Goal: Obtain resource: Download file/media

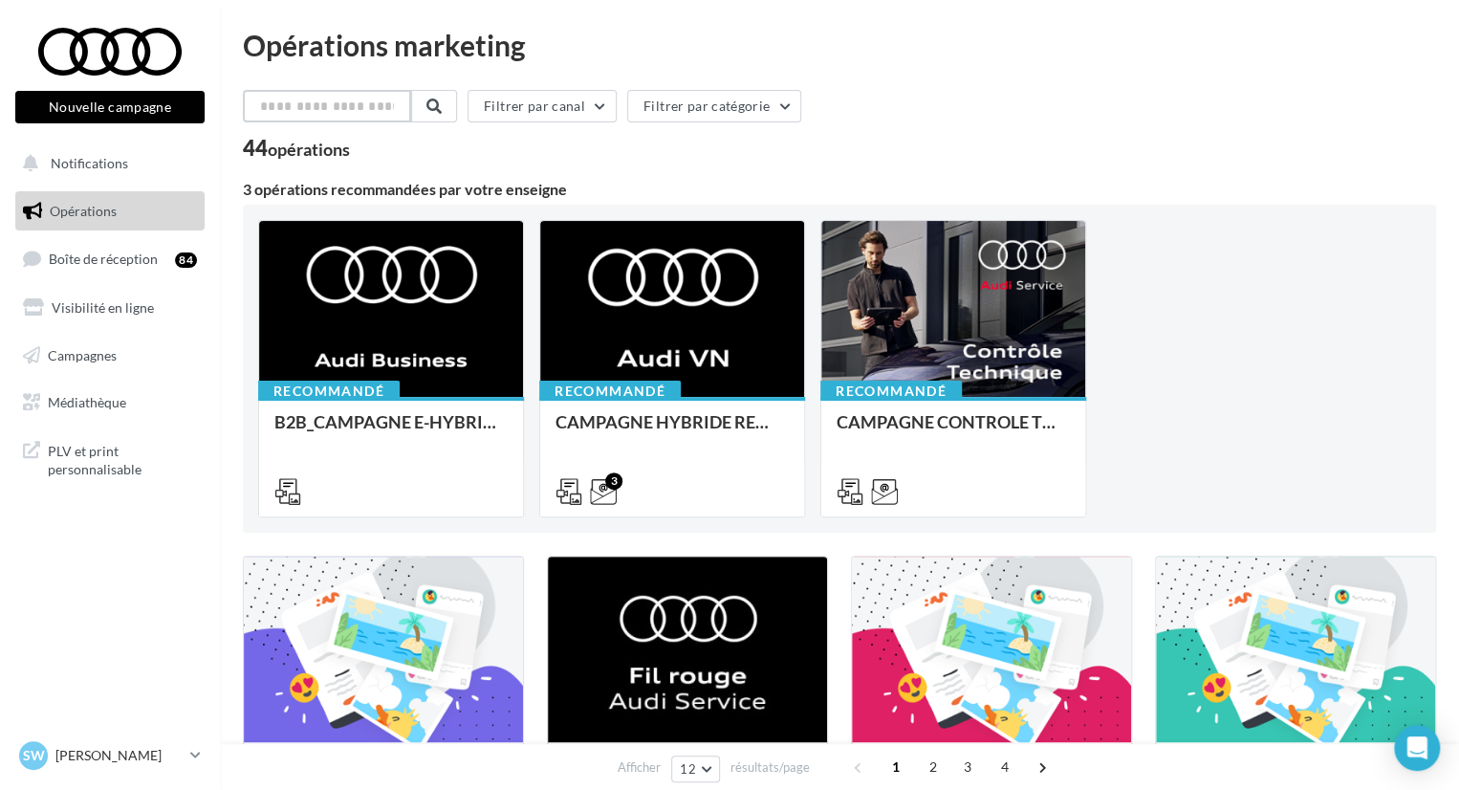
click at [350, 109] on input "text" at bounding box center [327, 106] width 168 height 32
click at [89, 401] on span "Médiathèque" at bounding box center [87, 402] width 78 height 16
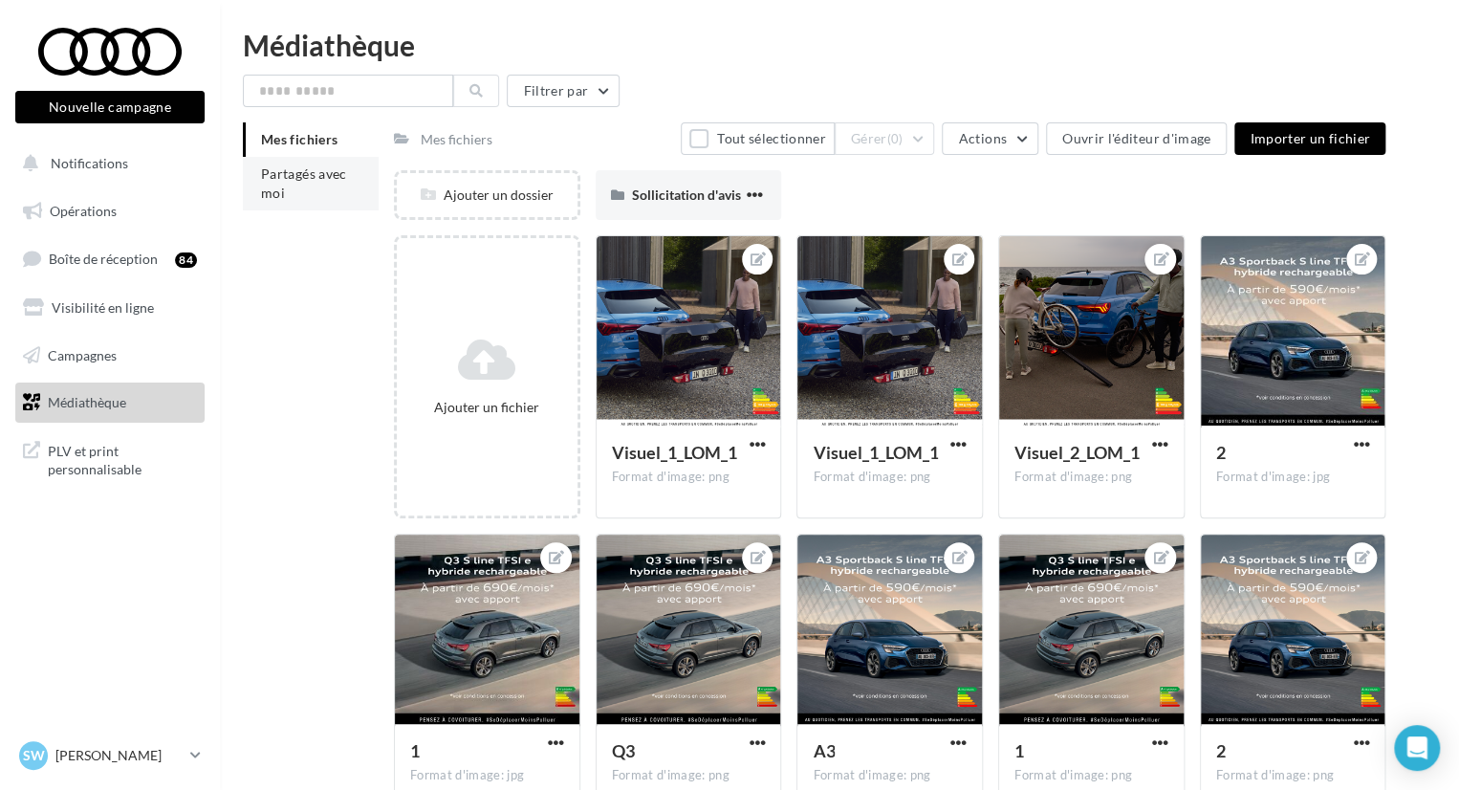
click at [284, 167] on span "Partagés avec moi" at bounding box center [304, 182] width 86 height 35
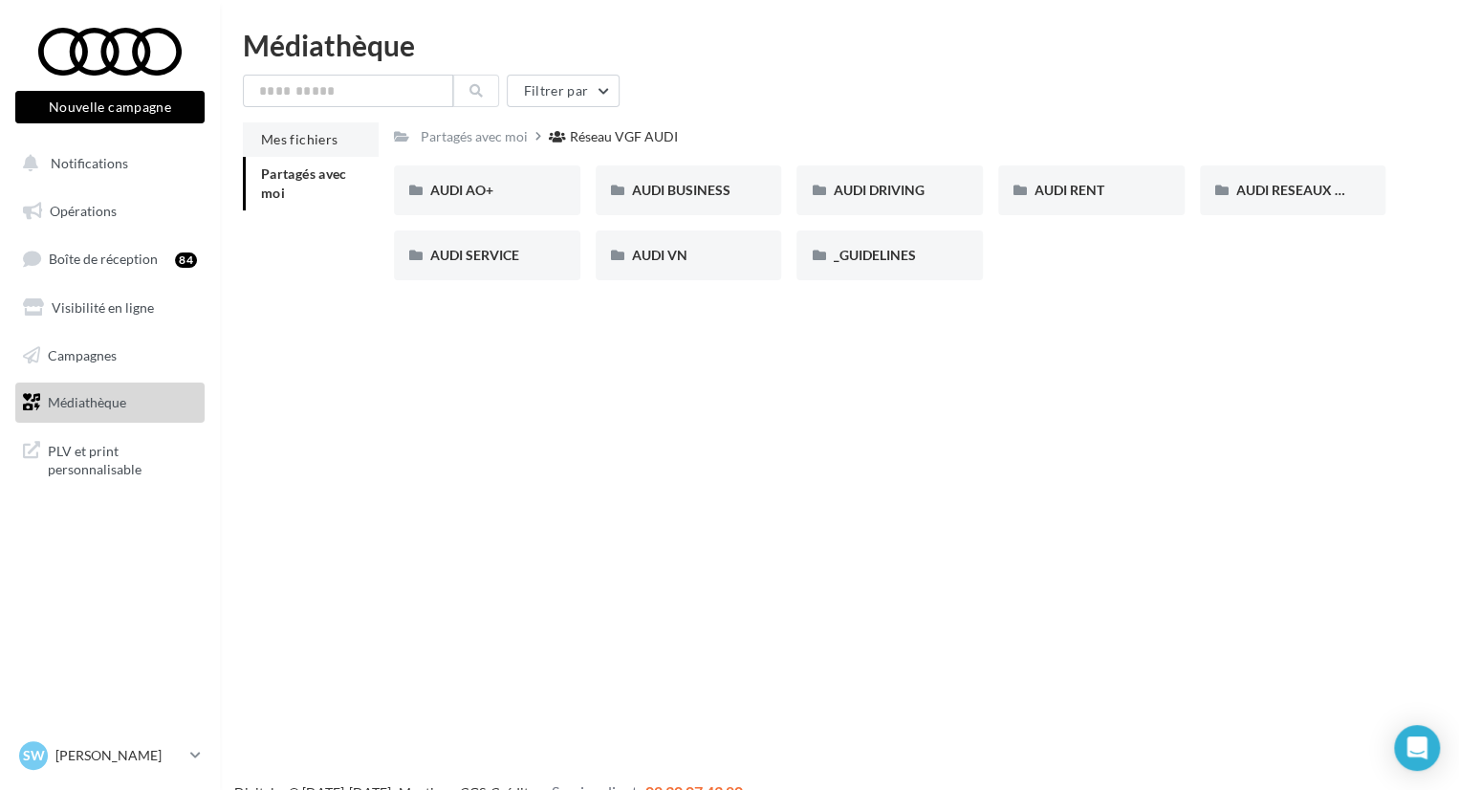
click at [287, 135] on span "Mes fichiers" at bounding box center [299, 139] width 76 height 16
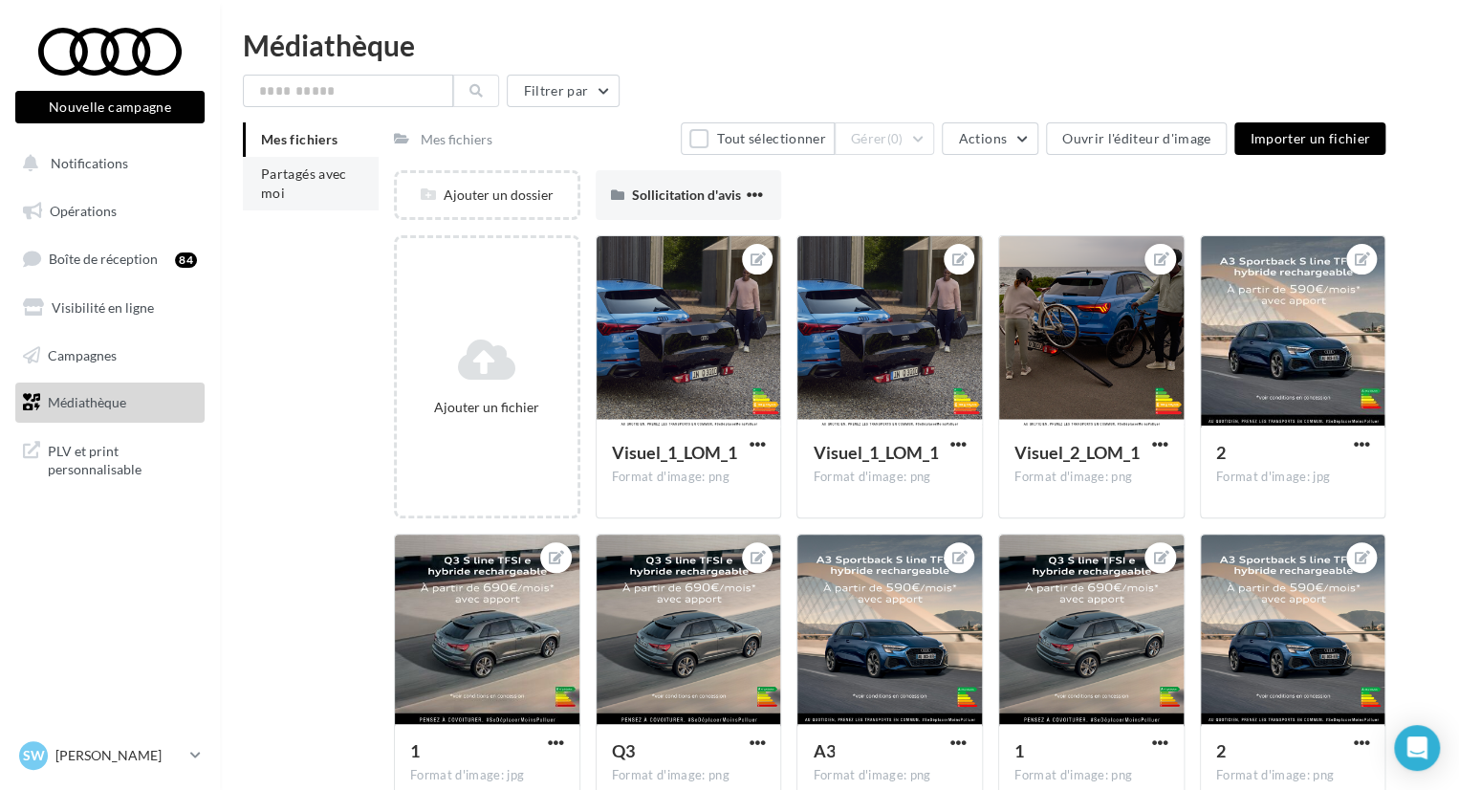
click at [298, 187] on li "Partagés avec moi" at bounding box center [311, 184] width 136 height 54
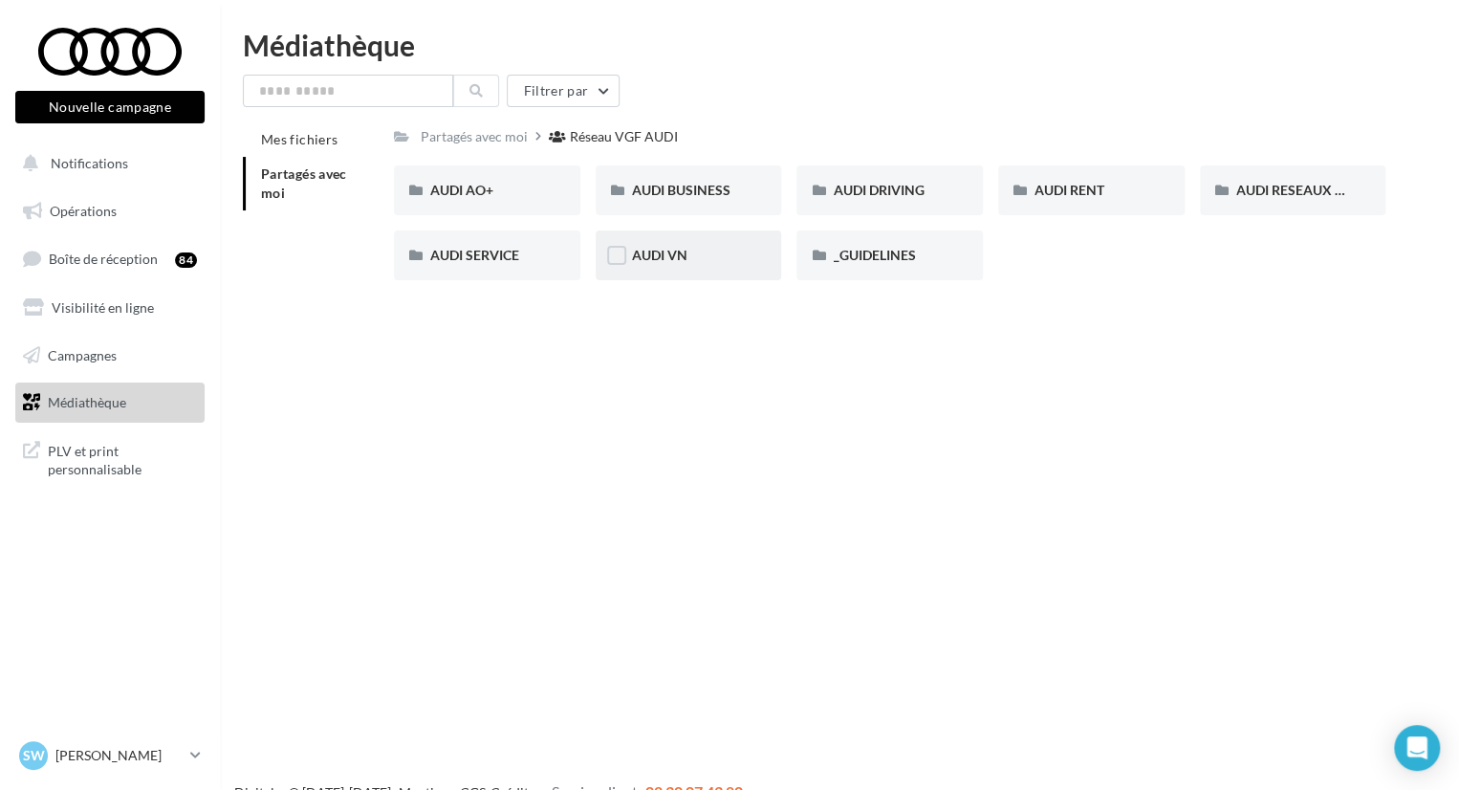
click at [668, 242] on div "AUDI VN" at bounding box center [688, 255] width 186 height 50
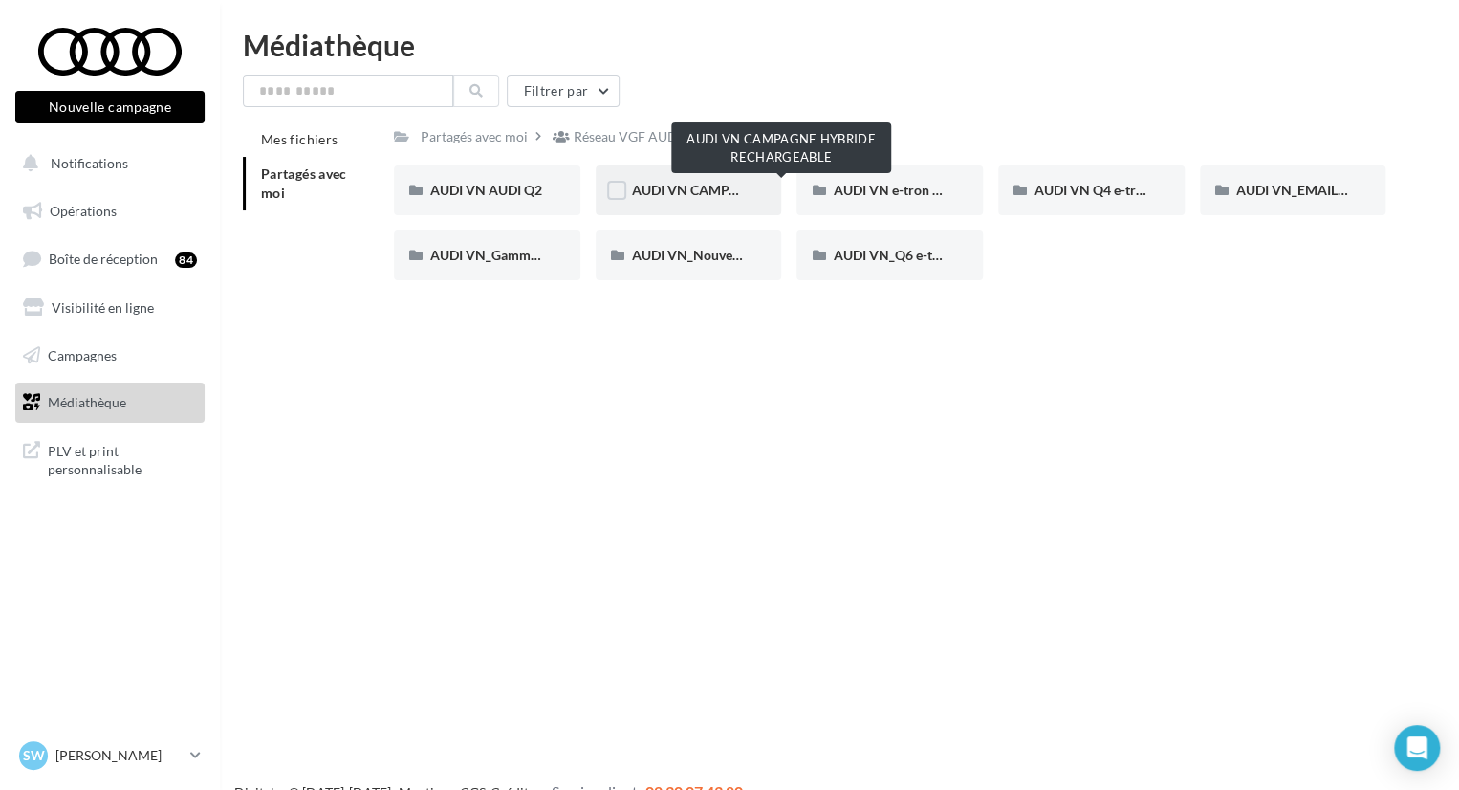
click at [681, 187] on span "AUDI VN CAMPAGNE HYBRIDE RECHARGEABLE" at bounding box center [782, 190] width 300 height 16
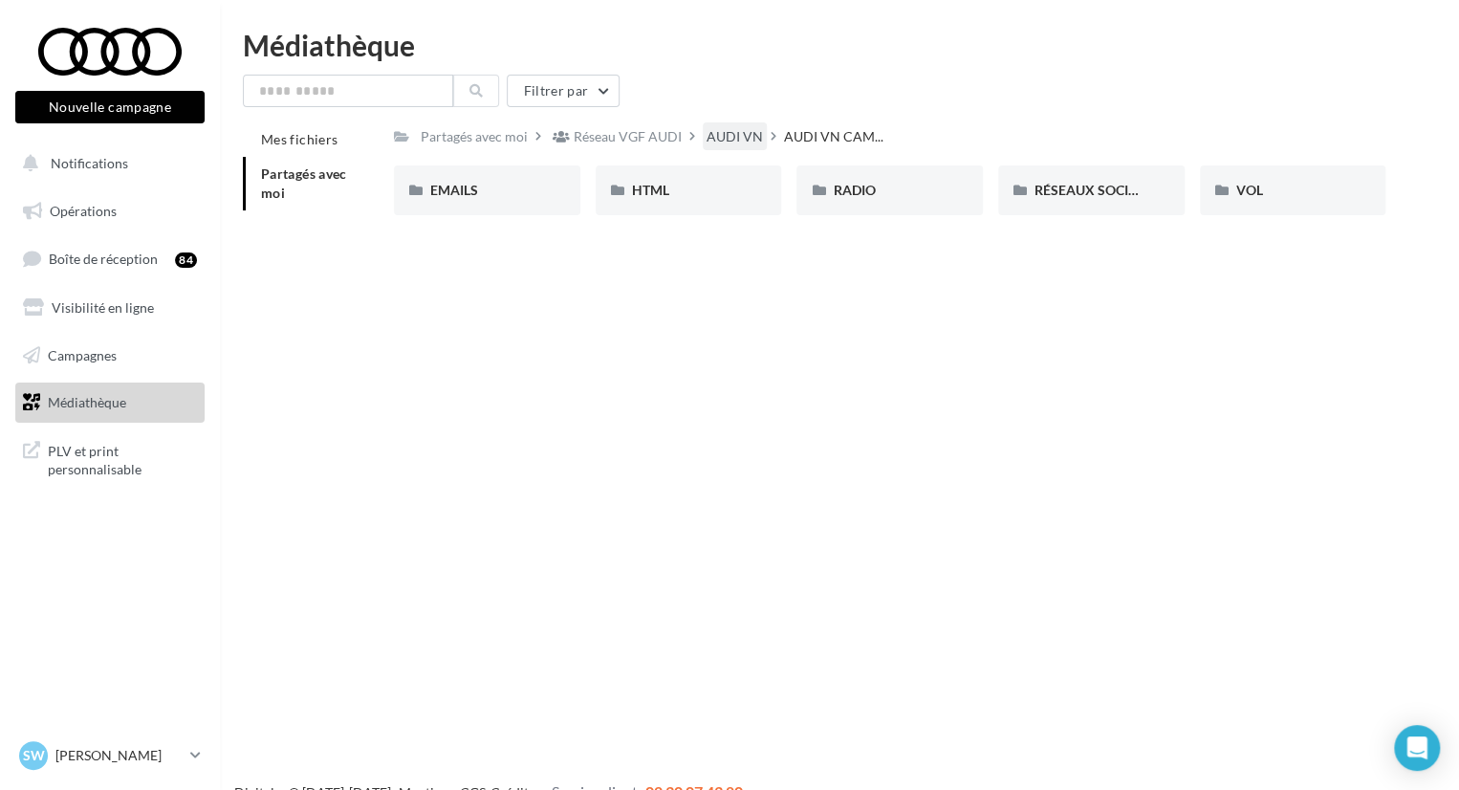
click at [707, 142] on div "AUDI VN" at bounding box center [734, 136] width 56 height 19
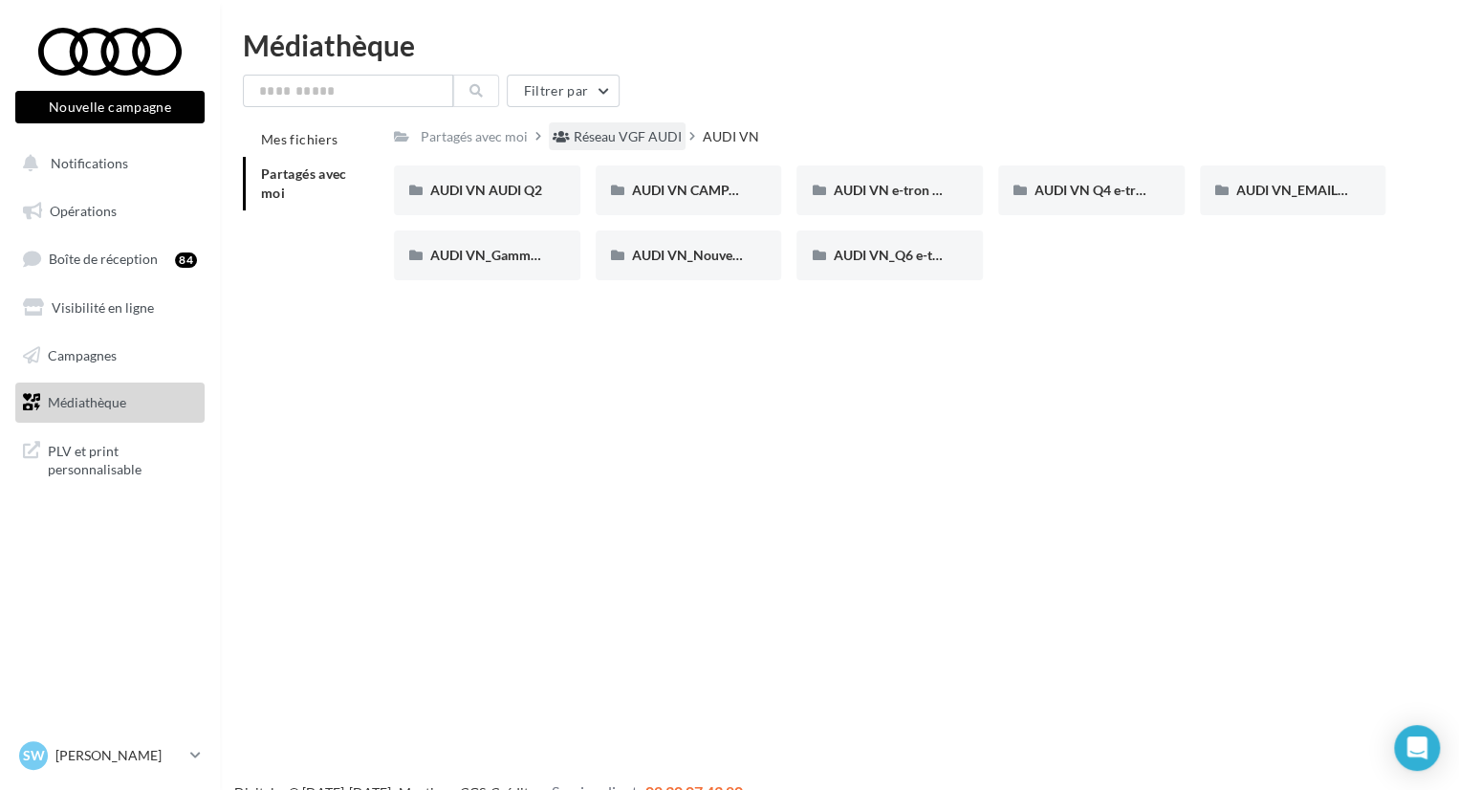
click at [631, 136] on div "Réseau VGF AUDI" at bounding box center [628, 136] width 108 height 19
click at [907, 179] on div "AUDI DRIVING" at bounding box center [889, 190] width 186 height 50
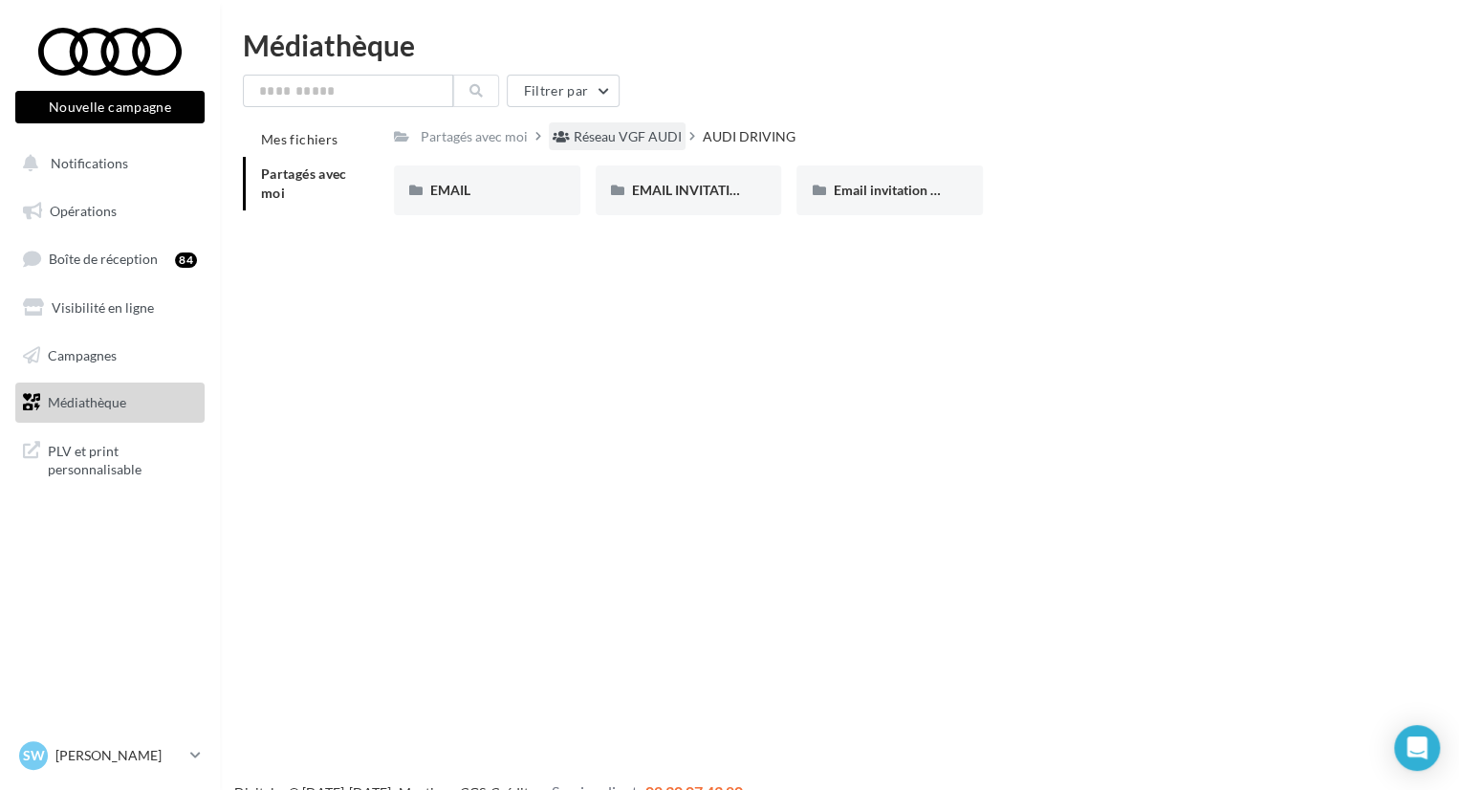
click at [594, 138] on div "Réseau VGF AUDI" at bounding box center [628, 136] width 108 height 19
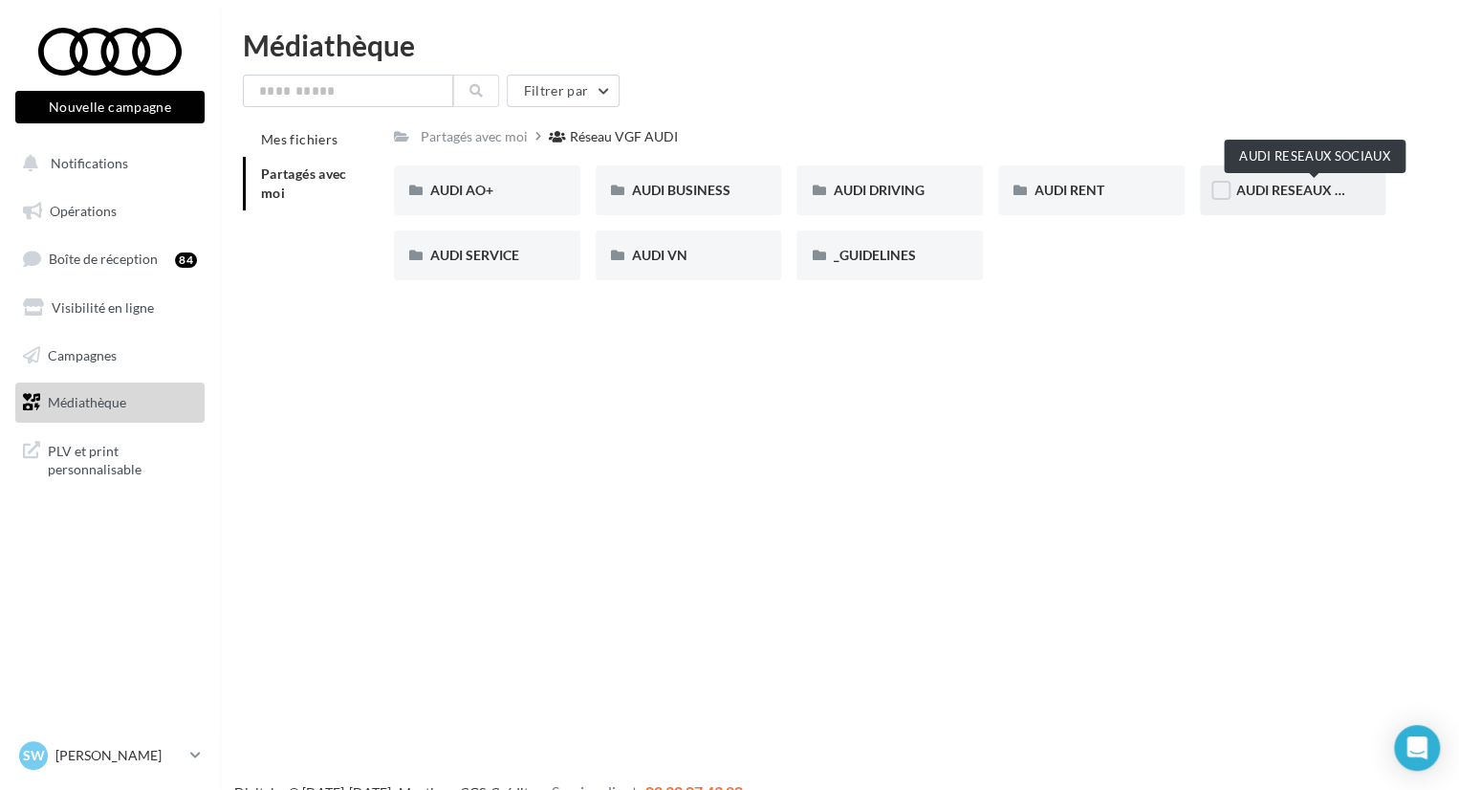
click at [1267, 184] on span "AUDI RESEAUX SOCIAUX" at bounding box center [1315, 190] width 158 height 16
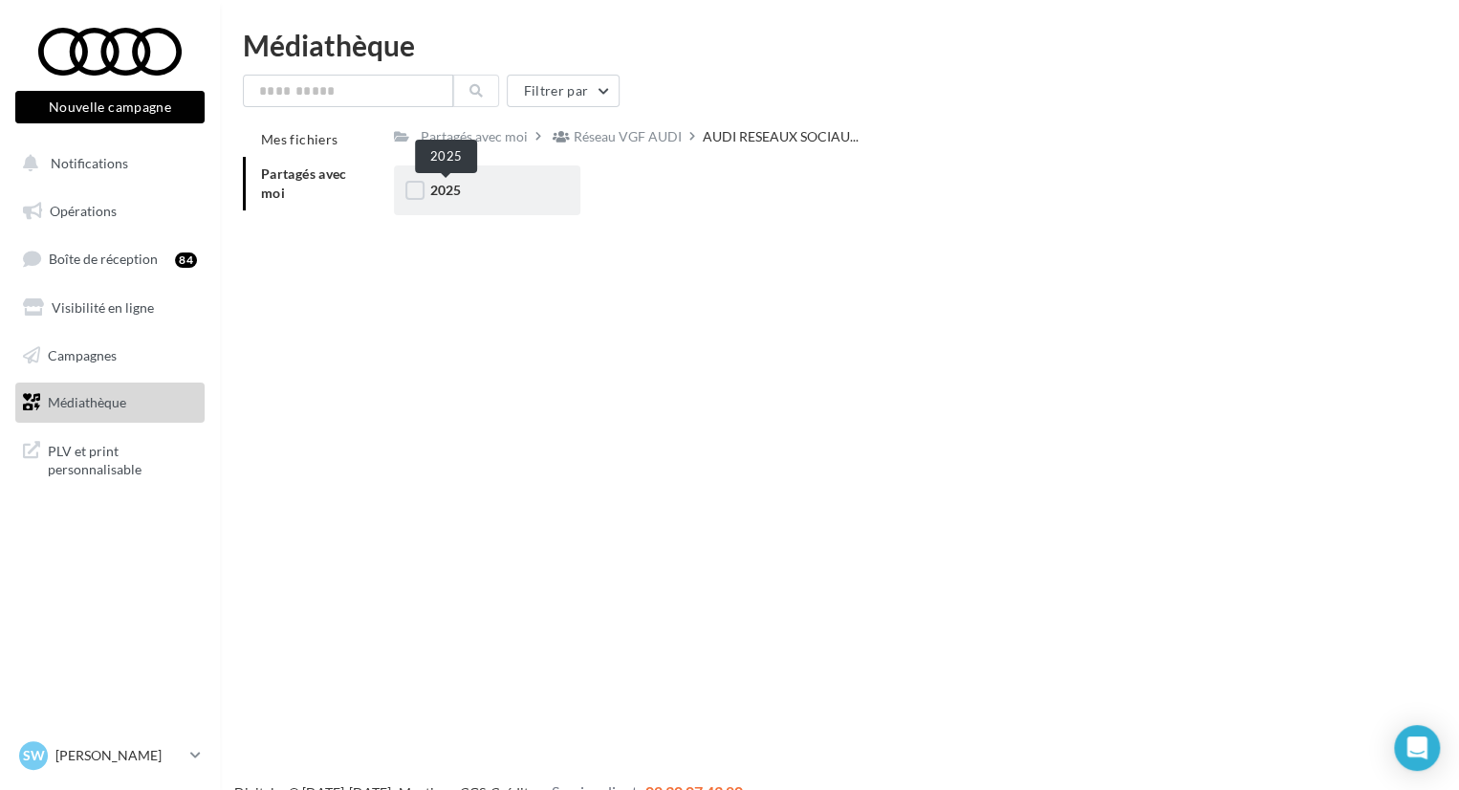
click at [440, 188] on span "2025" at bounding box center [445, 190] width 31 height 16
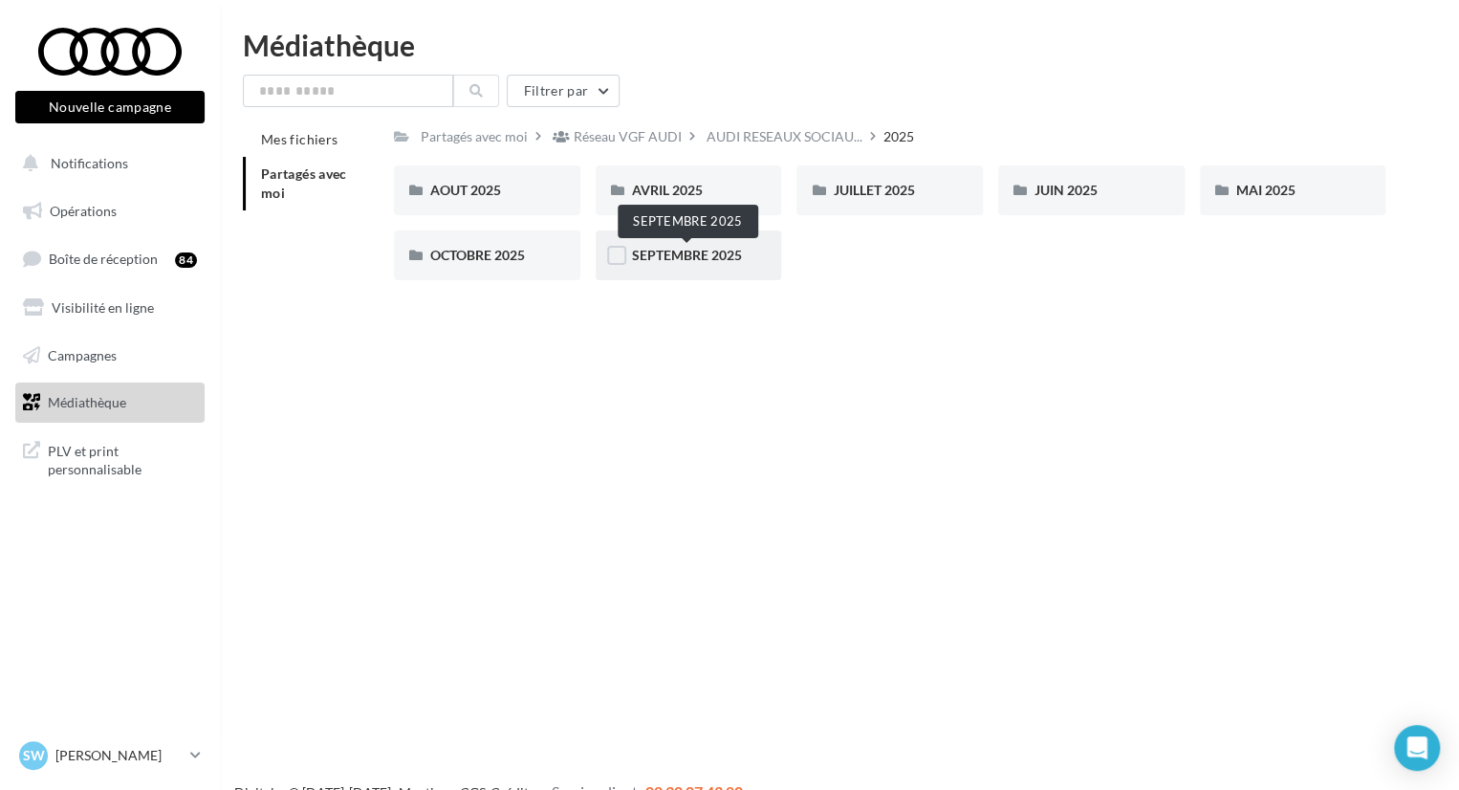
click at [661, 249] on span "SEPTEMBRE 2025" at bounding box center [687, 255] width 110 height 16
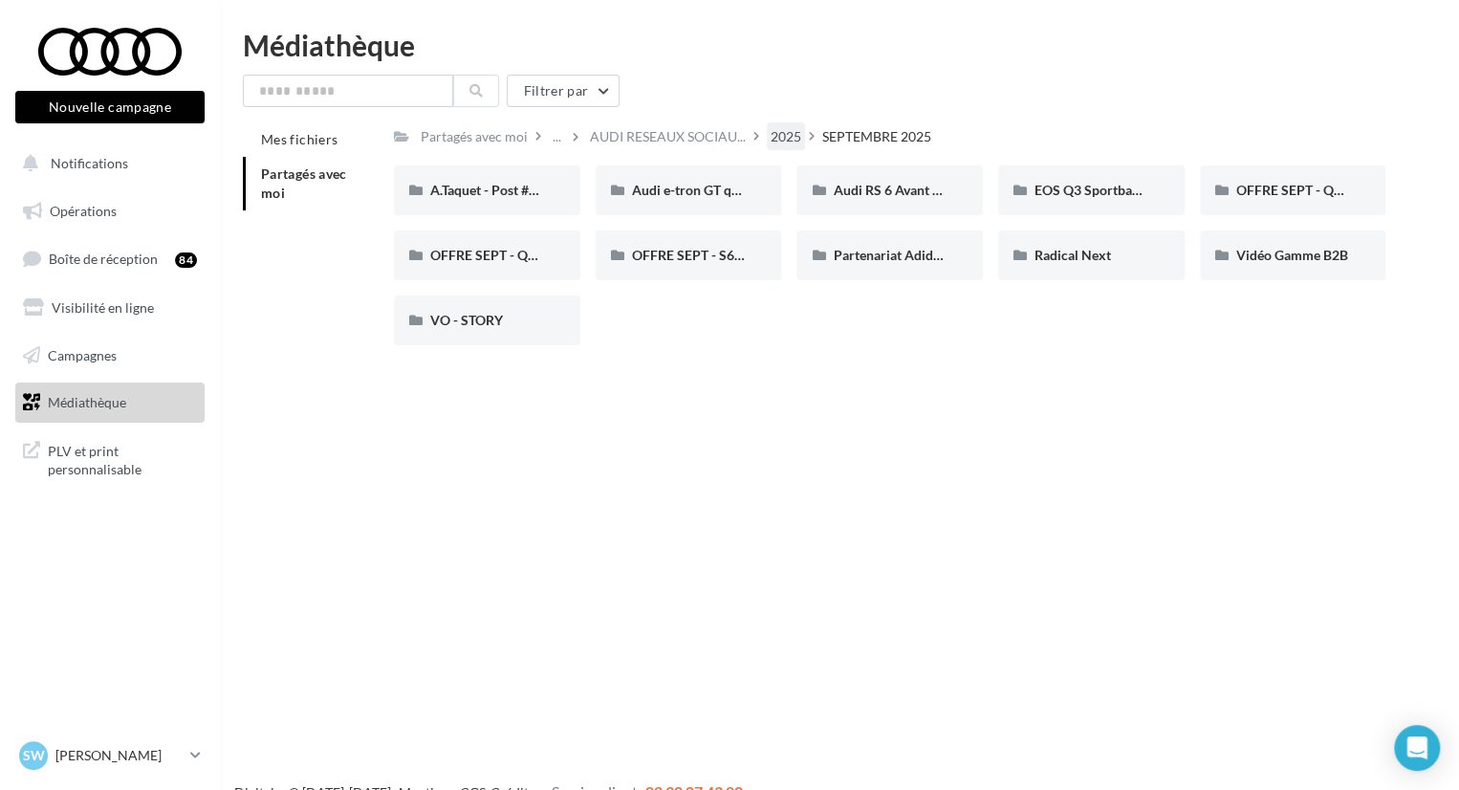
click at [788, 140] on div "2025" at bounding box center [785, 136] width 31 height 19
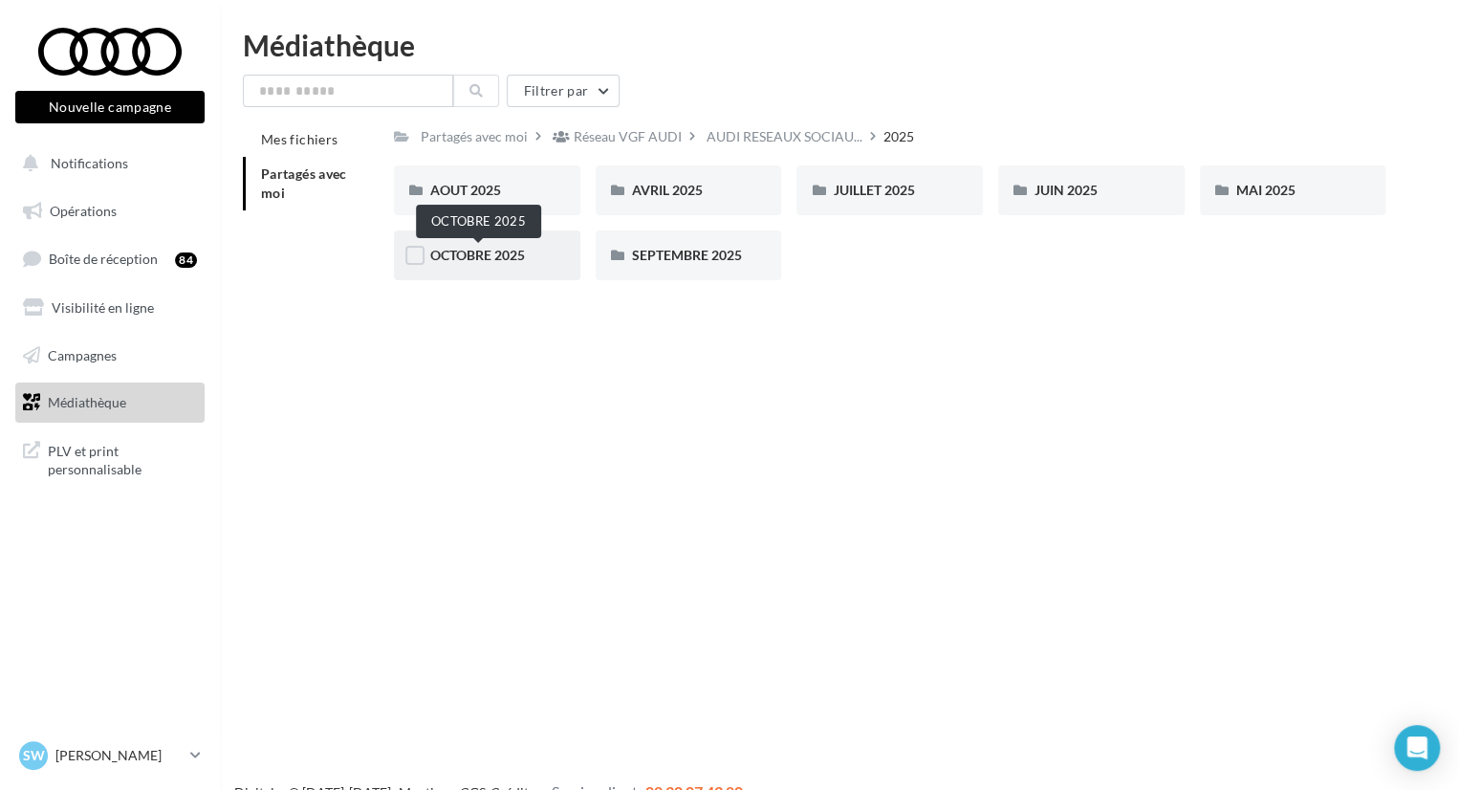
click at [470, 249] on span "OCTOBRE 2025" at bounding box center [477, 255] width 95 height 16
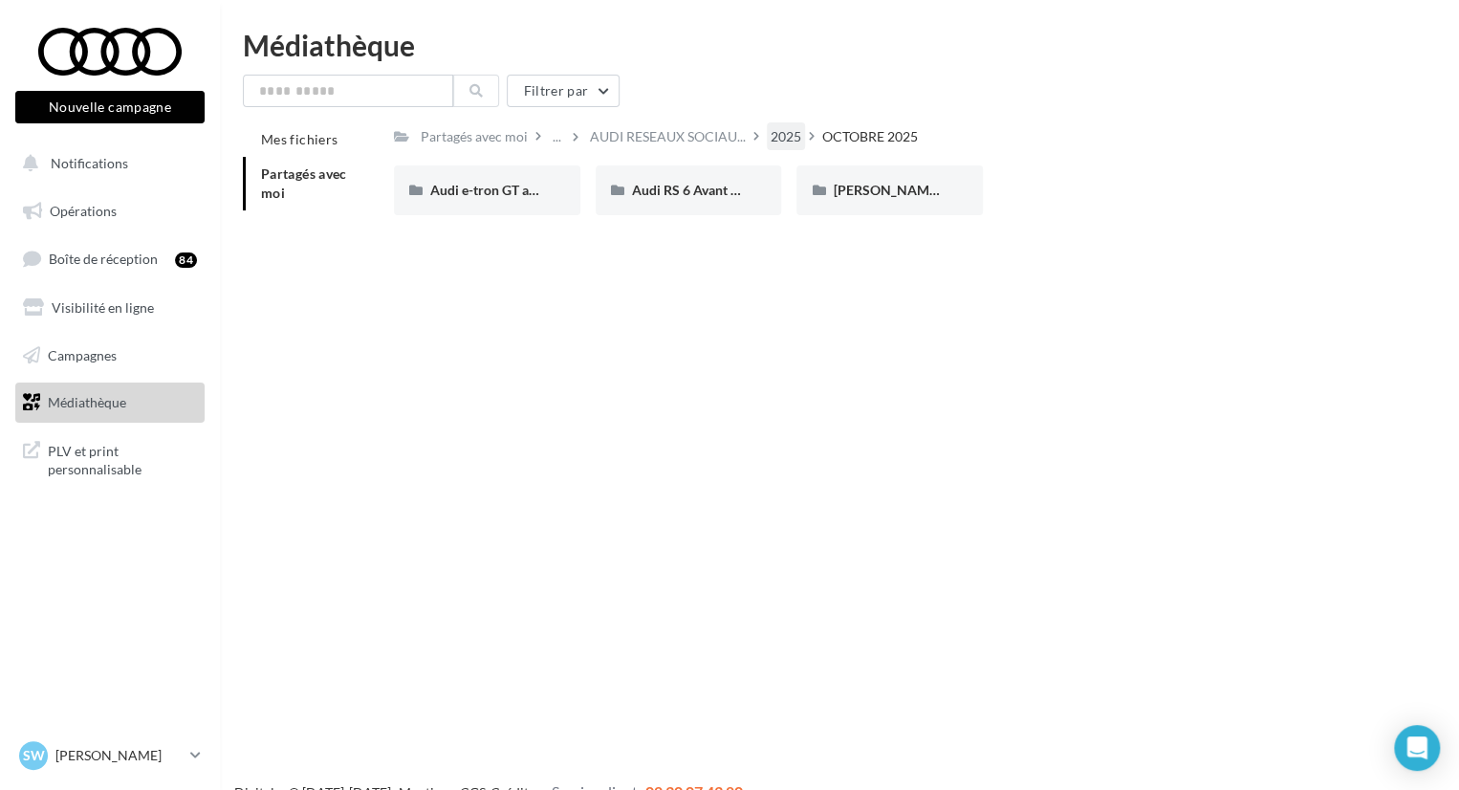
click at [779, 127] on div "2025" at bounding box center [785, 136] width 31 height 19
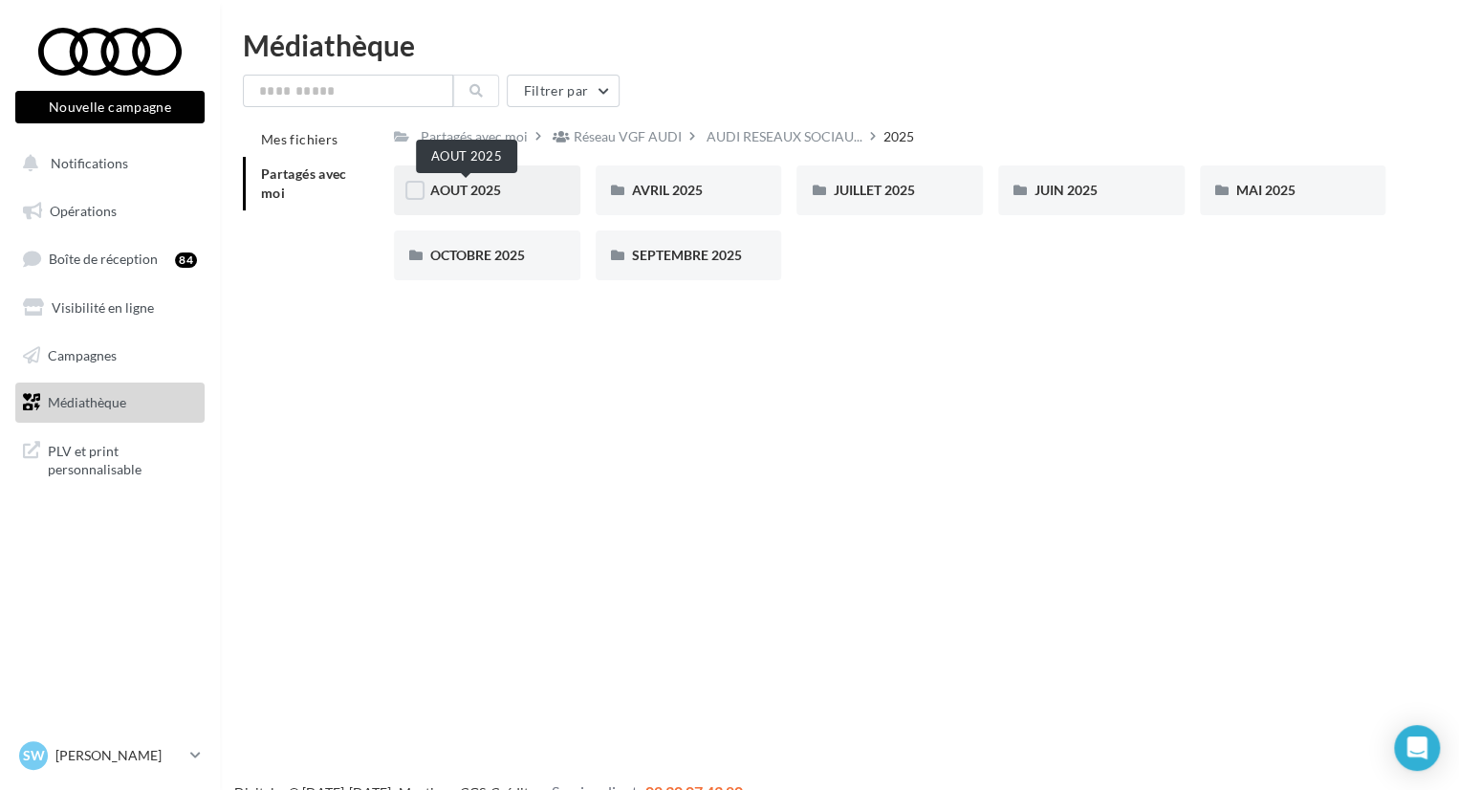
click at [469, 188] on span "AOUT 2025" at bounding box center [465, 190] width 71 height 16
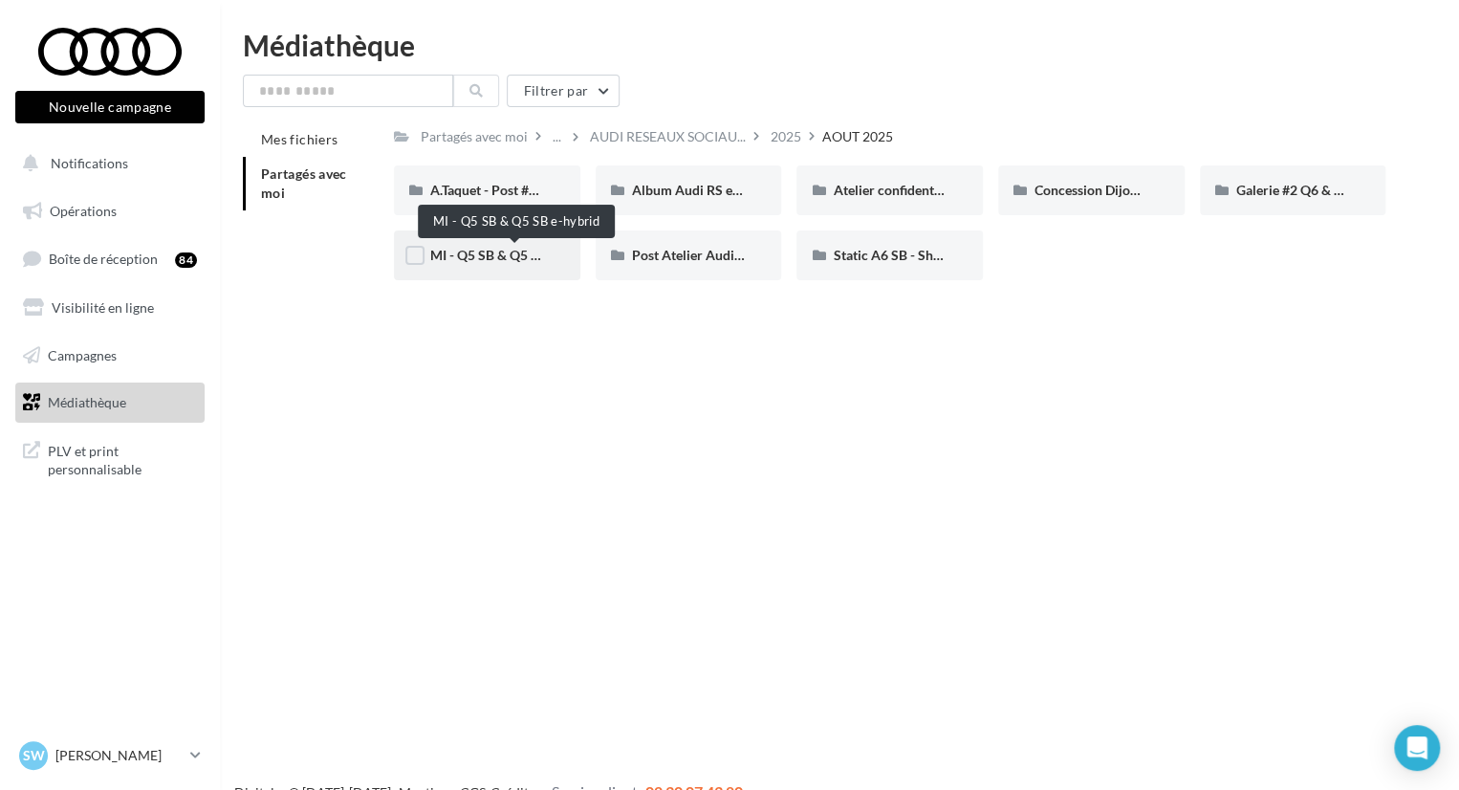
click at [496, 247] on span "MI - Q5 SB & Q5 SB e-hybrid" at bounding box center [515, 255] width 170 height 16
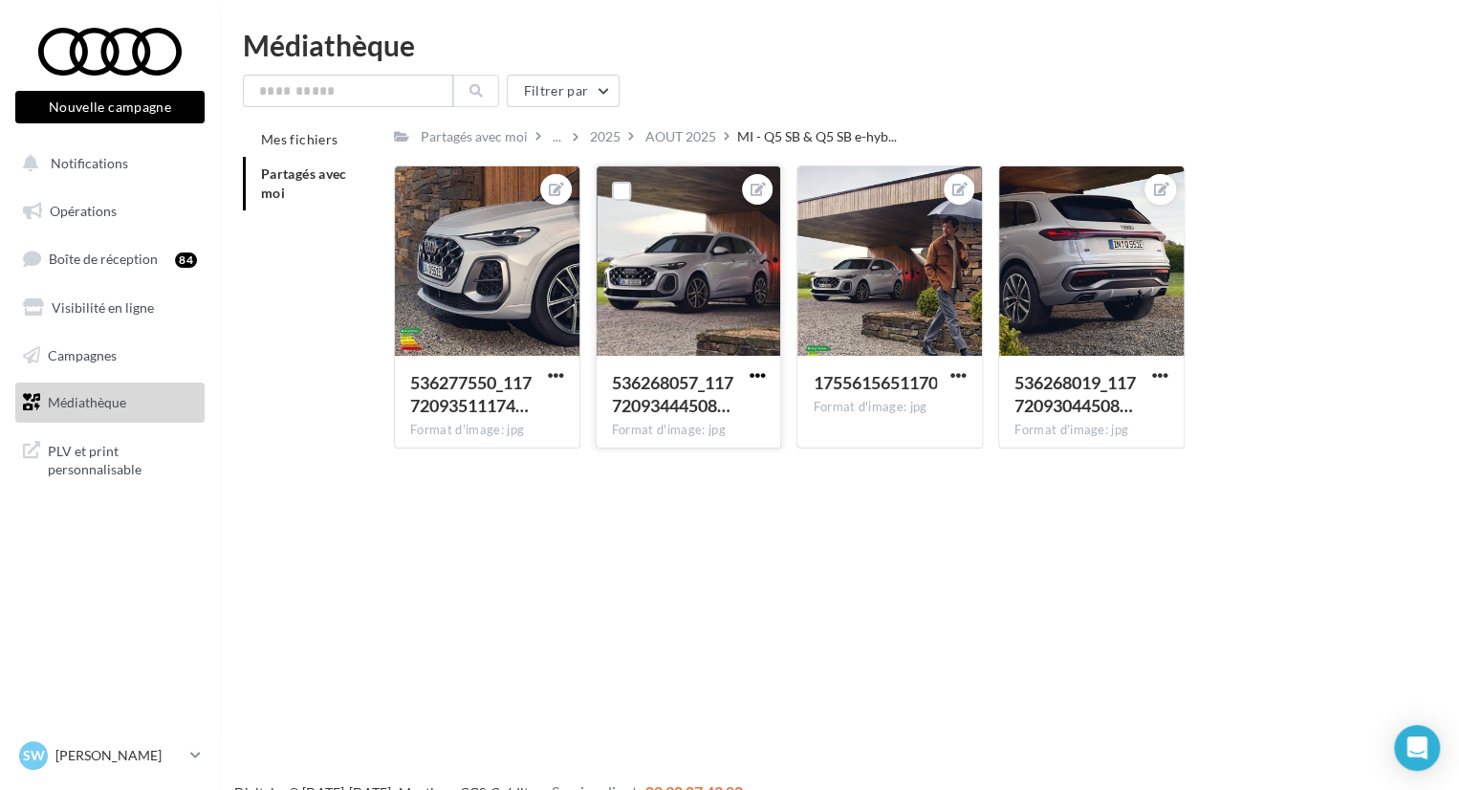
click at [752, 376] on span "button" at bounding box center [756, 375] width 16 height 16
click at [674, 458] on button "Télécharger" at bounding box center [668, 463] width 202 height 50
click at [955, 377] on span "button" at bounding box center [958, 375] width 16 height 16
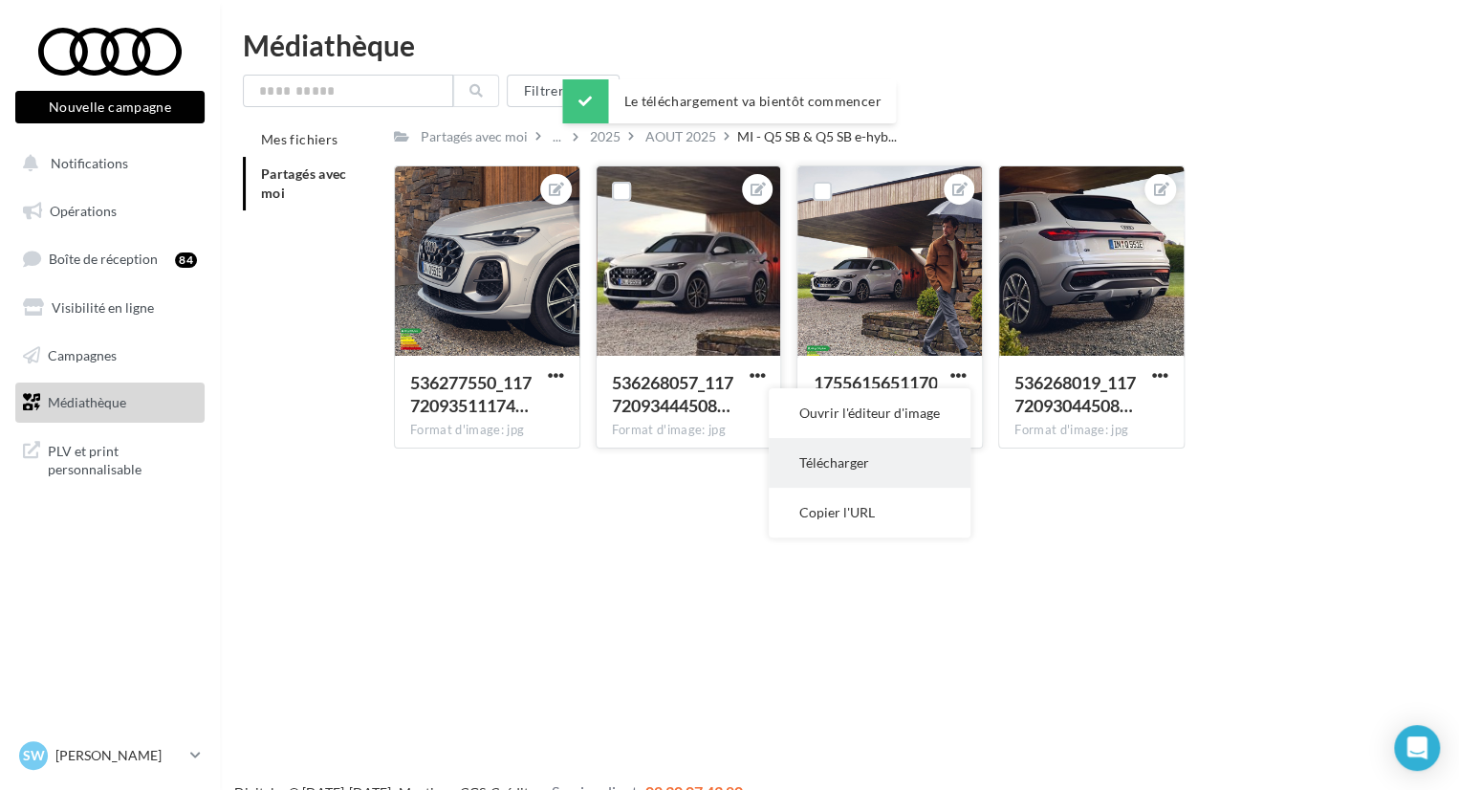
click at [844, 460] on button "Télécharger" at bounding box center [870, 463] width 202 height 50
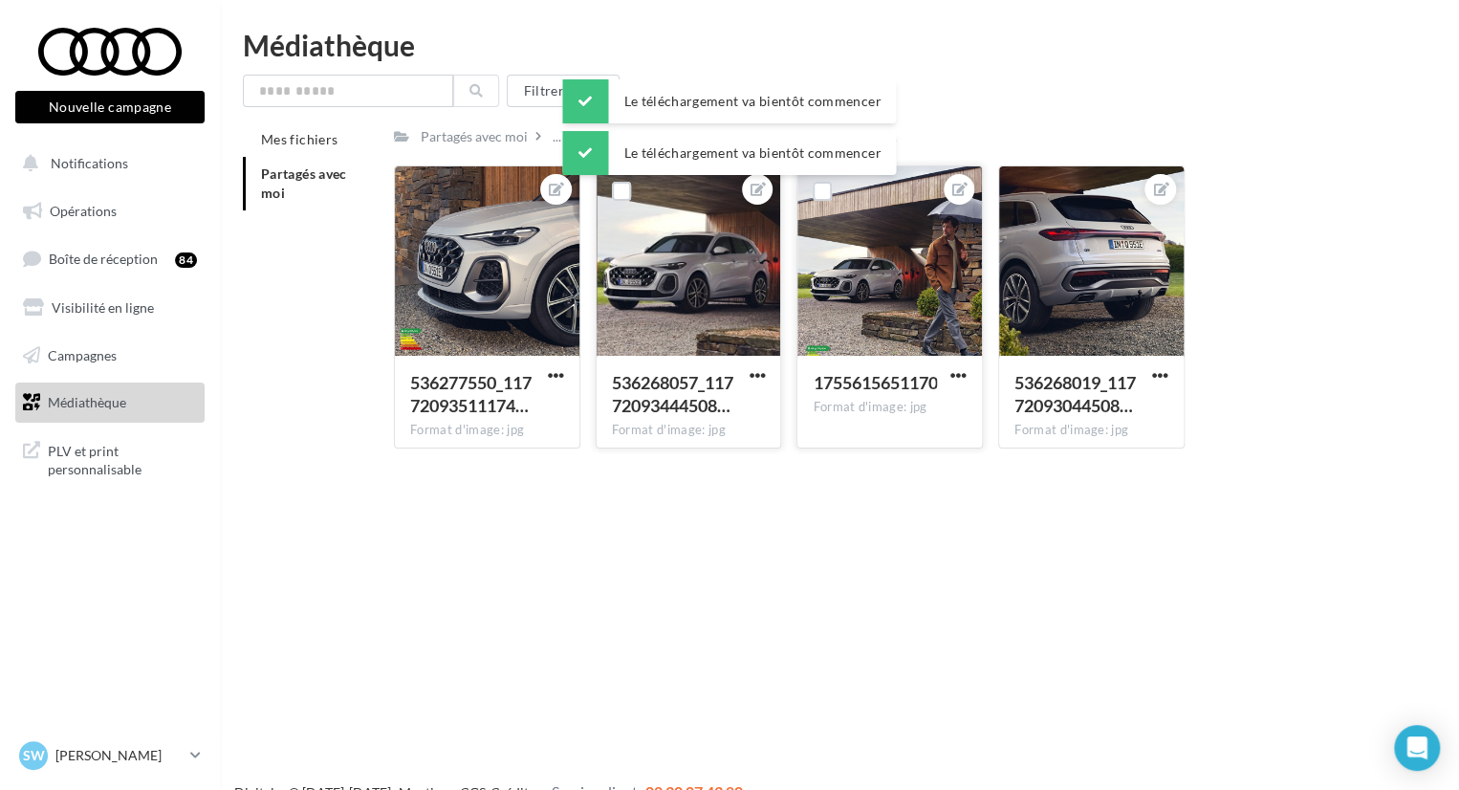
click at [875, 318] on div at bounding box center [889, 261] width 184 height 191
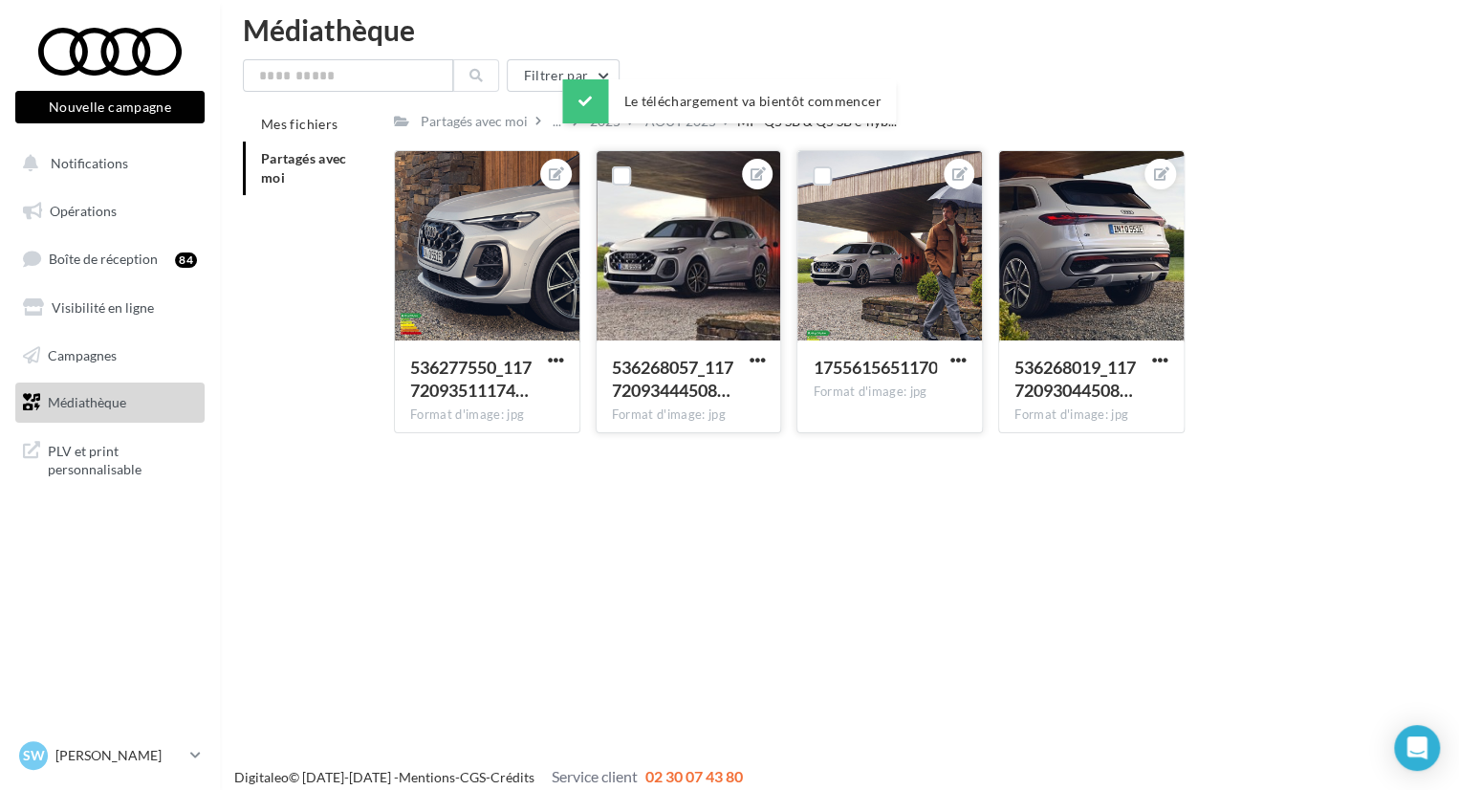
scroll to position [31, 0]
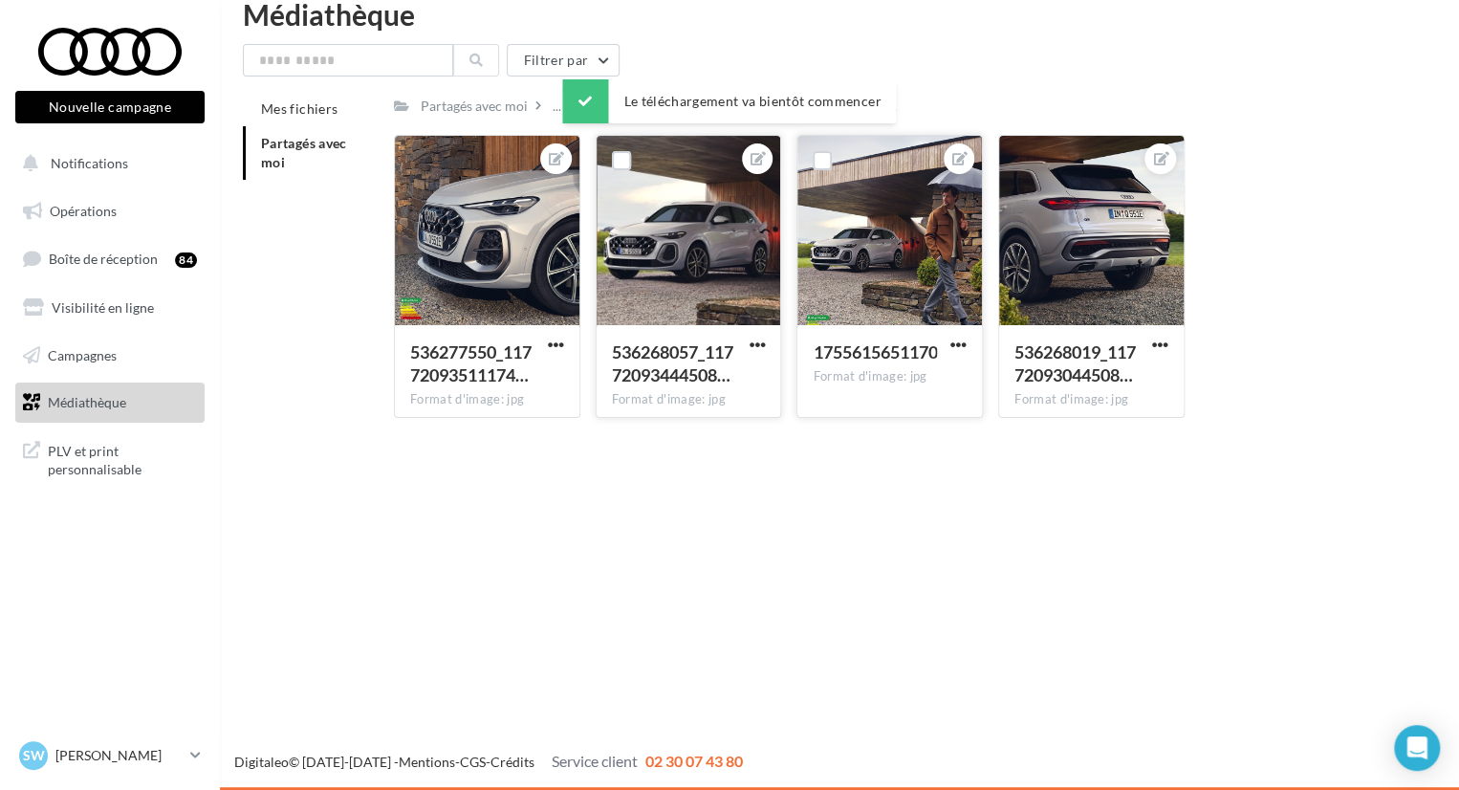
click at [918, 246] on div at bounding box center [889, 231] width 184 height 191
click at [1316, 178] on div "536277550_11772093511174… Format d'image: jpg 536277550_1177209351117481_757451…" at bounding box center [897, 284] width 1007 height 298
click at [661, 112] on div "AOUT 2025" at bounding box center [680, 106] width 71 height 19
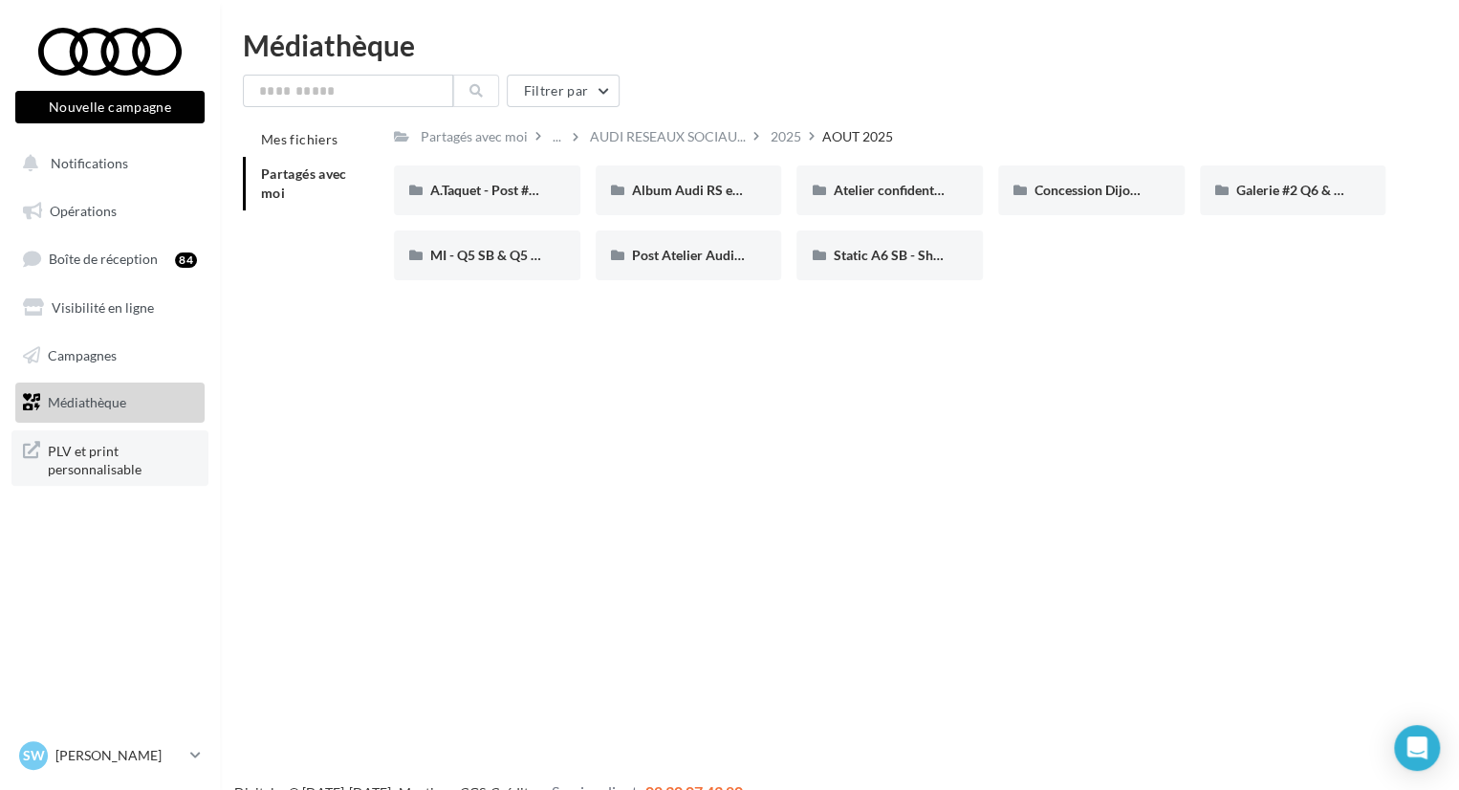
click at [68, 466] on span "PLV et print personnalisable" at bounding box center [122, 458] width 149 height 41
click at [674, 142] on span "AUDI RESEAUX SOCIAU..." at bounding box center [668, 136] width 156 height 19
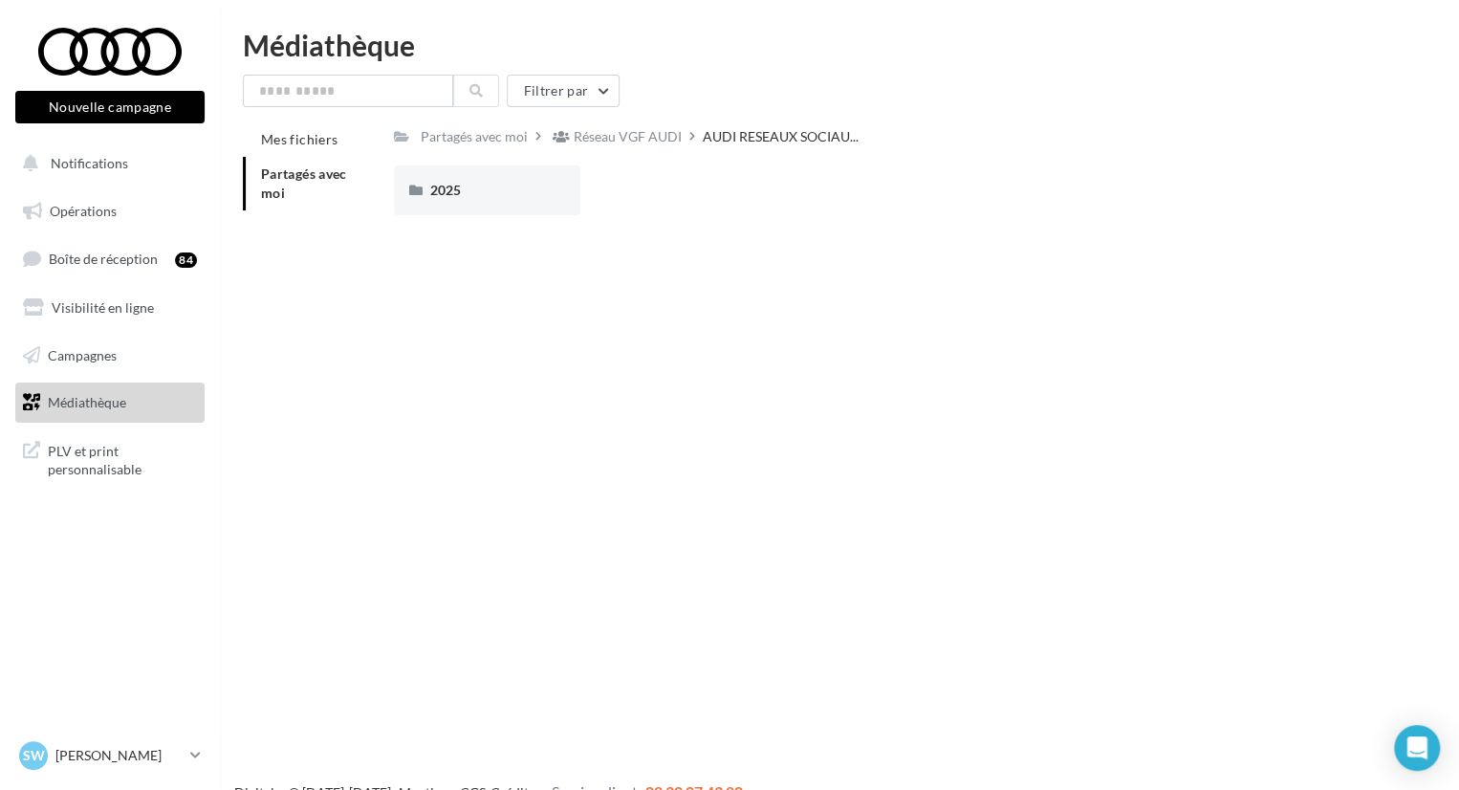
click at [300, 182] on li "Partagés avec moi" at bounding box center [311, 184] width 136 height 54
